Goal: Task Accomplishment & Management: Manage account settings

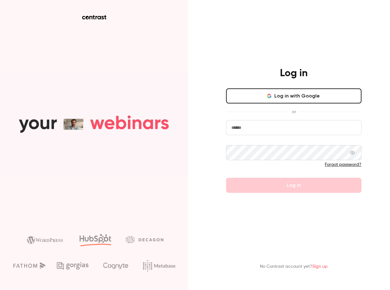
type input "**********"
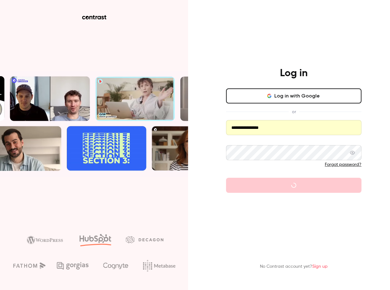
click at [236, 131] on input "**********" at bounding box center [293, 127] width 135 height 15
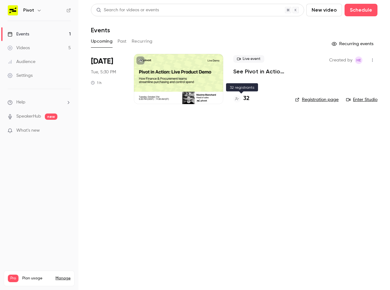
click at [241, 101] on div "32" at bounding box center [241, 98] width 16 height 8
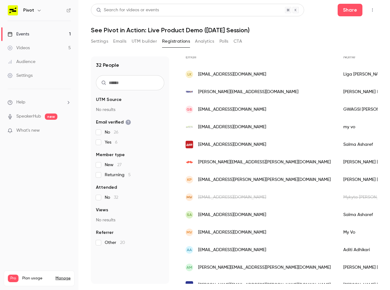
scroll to position [54, 0]
